Goal: Find specific page/section: Find specific page/section

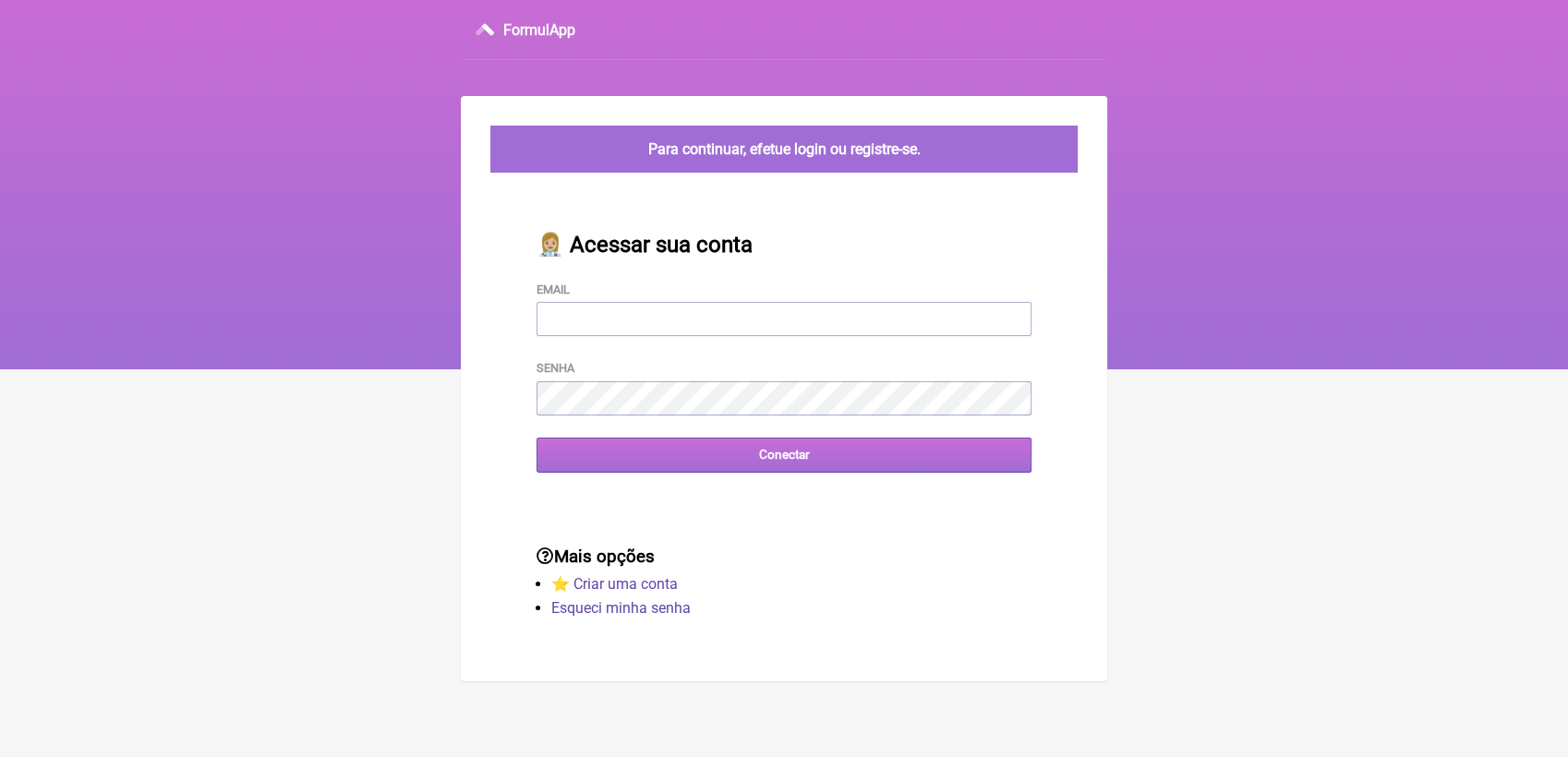
type input "[EMAIL_ADDRESS][DOMAIN_NAME]"
click at [730, 460] on input "Conectar" at bounding box center [784, 454] width 495 height 34
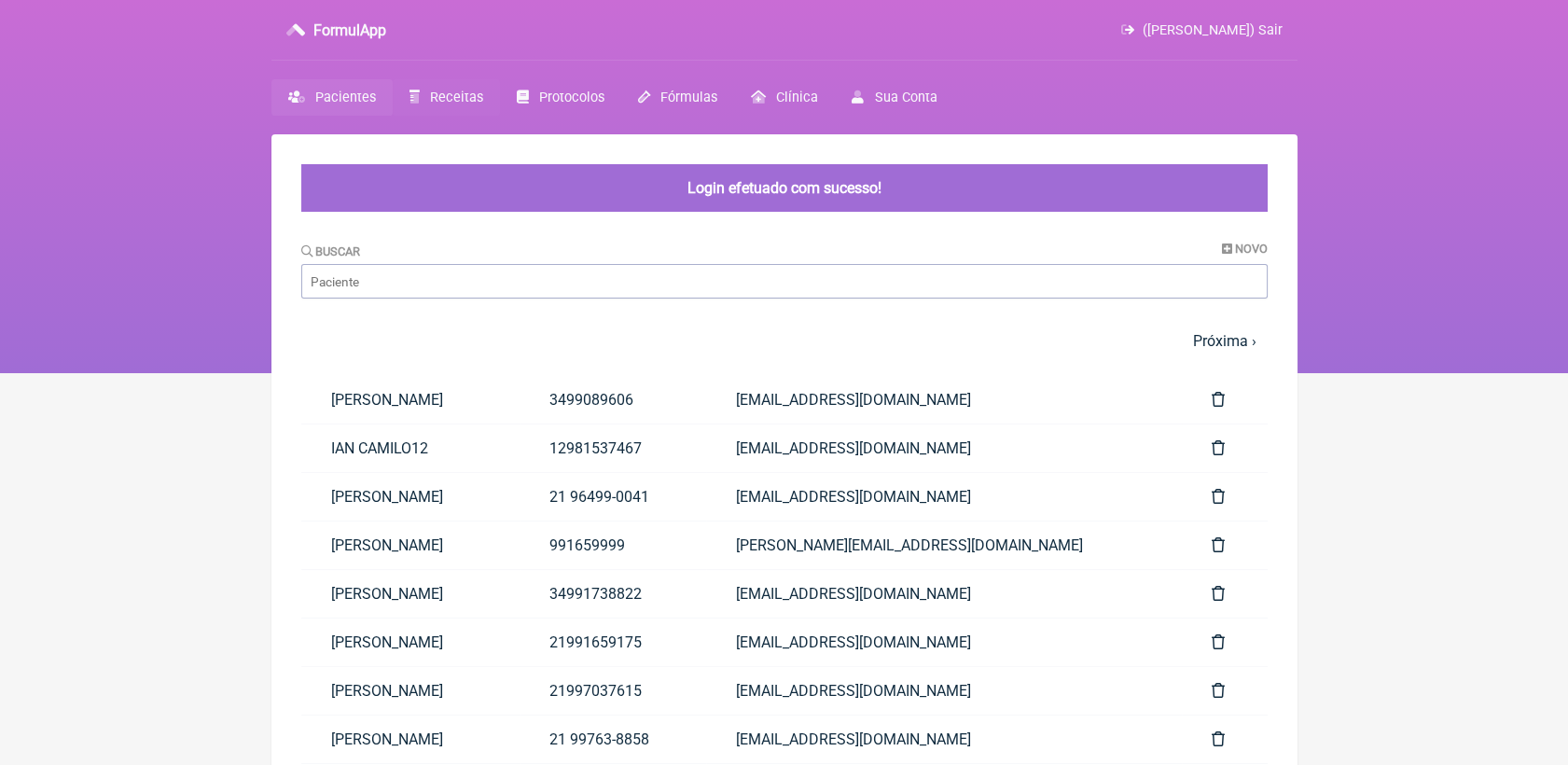
click at [466, 84] on link "Receitas" at bounding box center [447, 97] width 107 height 37
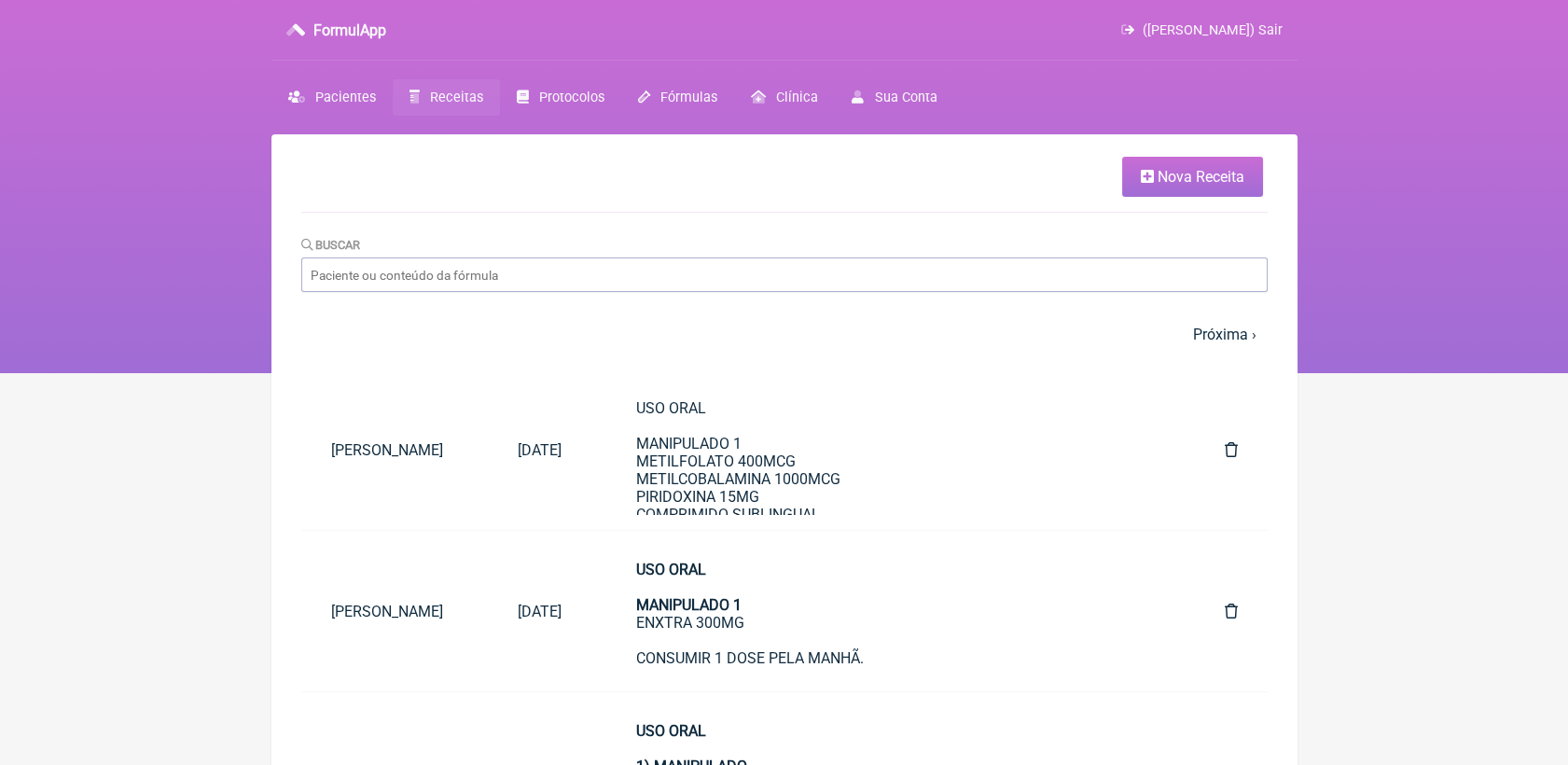
click at [449, 101] on span "Receitas" at bounding box center [456, 97] width 53 height 16
